Goal: Navigation & Orientation: Find specific page/section

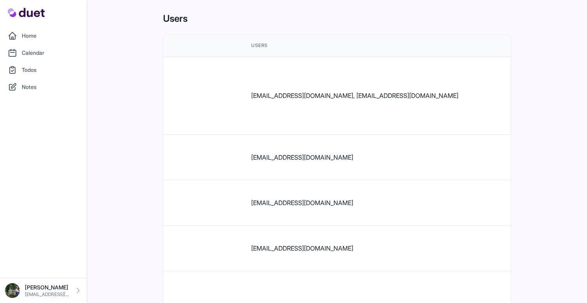
scroll to position [0, 129]
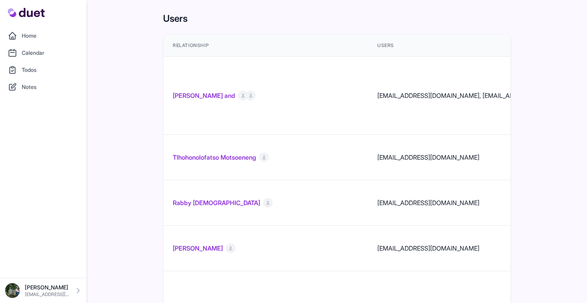
click at [226, 91] on link "[PERSON_NAME] and" at bounding box center [204, 95] width 63 height 9
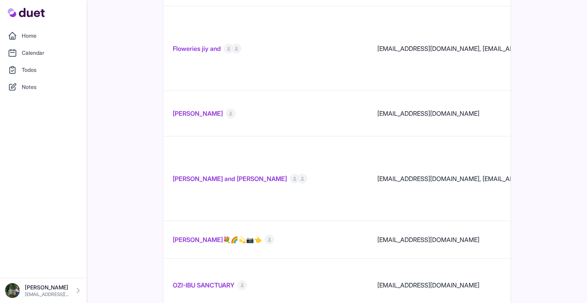
scroll to position [269, 0]
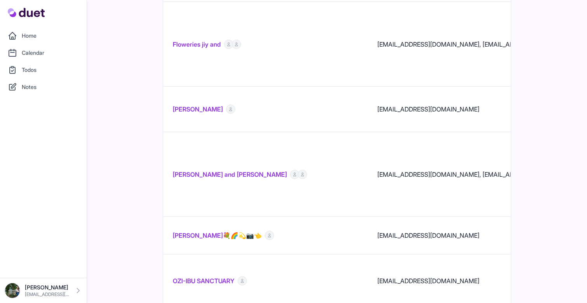
click at [236, 170] on link "Fallon Williams and Cassell King" at bounding box center [230, 174] width 114 height 9
